Goal: Find contact information: Find contact information

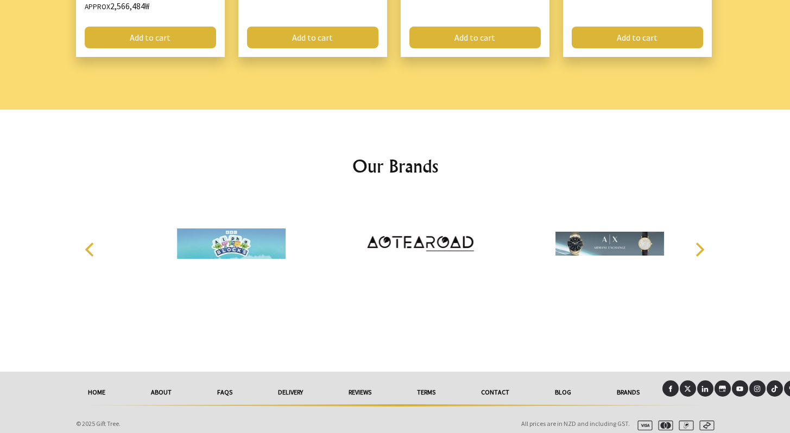
scroll to position [1120, 0]
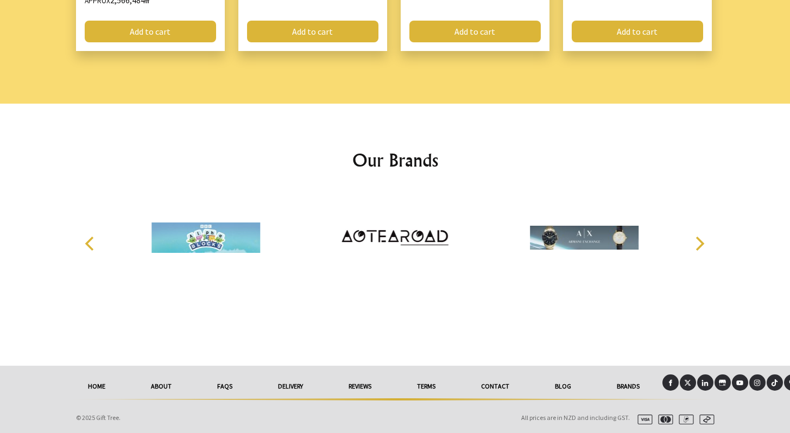
click at [494, 382] on link "Contact" at bounding box center [495, 387] width 74 height 24
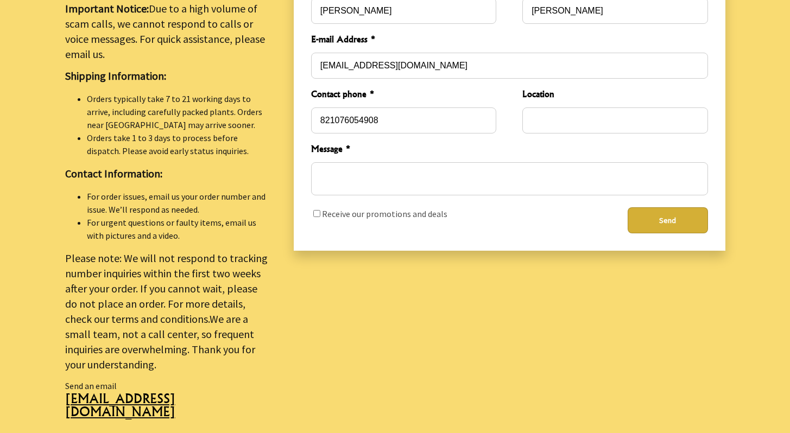
scroll to position [384, 0]
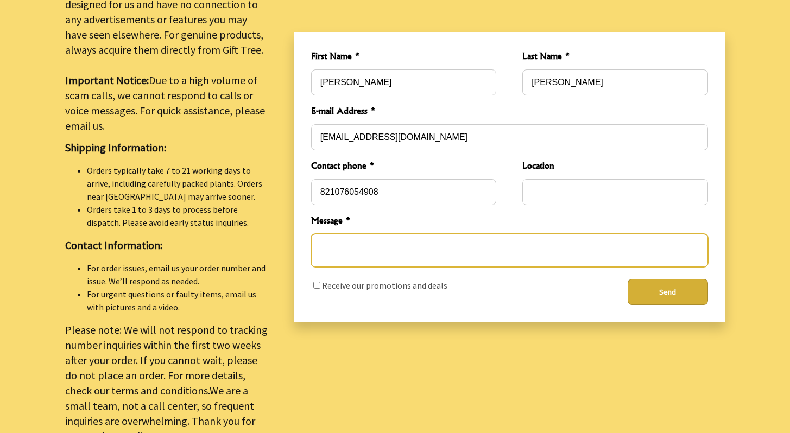
click at [440, 234] on textarea "Message *" at bounding box center [509, 250] width 397 height 33
